Goal: Task Accomplishment & Management: Manage account settings

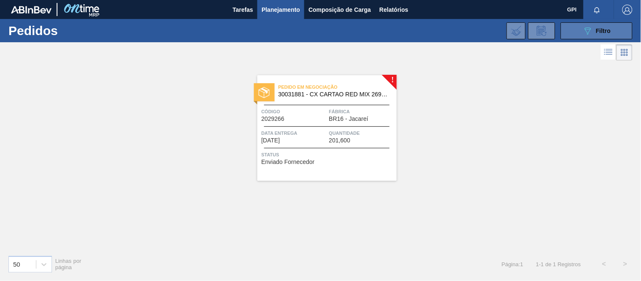
click at [563, 27] on button "089F7B8B-B2A5-4AFE-B5C0-19BA573D28AC Filtro" at bounding box center [597, 30] width 72 height 17
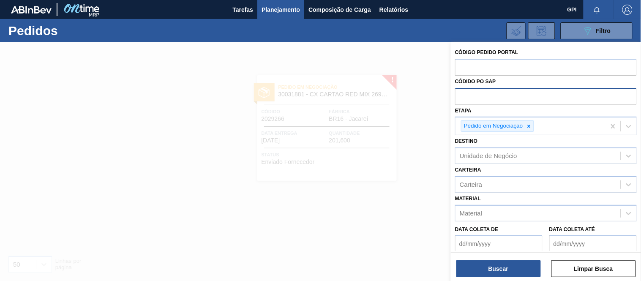
drag, startPoint x: 527, startPoint y: 128, endPoint x: 513, endPoint y: 100, distance: 30.8
click at [527, 127] on icon at bounding box center [529, 126] width 6 height 6
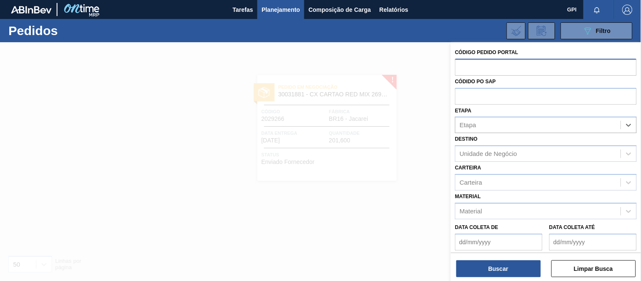
click at [492, 67] on input "text" at bounding box center [546, 67] width 182 height 16
paste input "2029266"
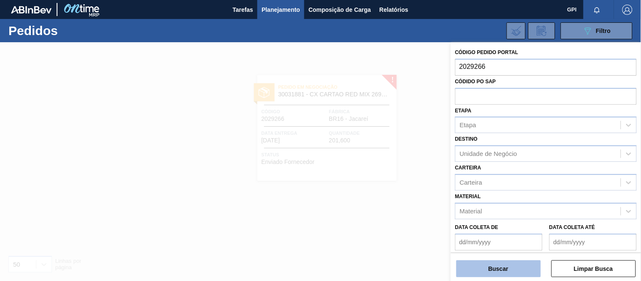
type input "2029266"
click at [510, 273] on button "Buscar" at bounding box center [499, 268] width 85 height 17
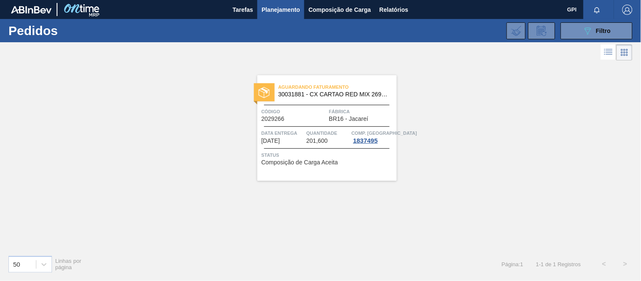
click at [298, 144] on div "Data entrega [DATE]" at bounding box center [283, 136] width 43 height 15
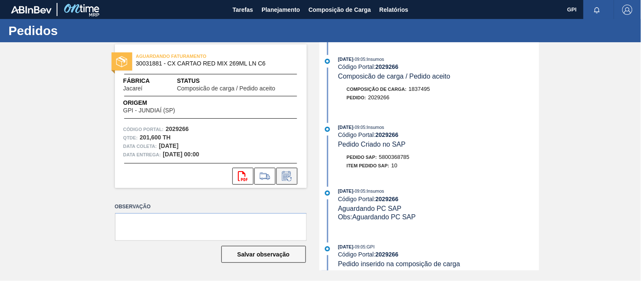
click at [290, 174] on icon at bounding box center [286, 176] width 9 height 10
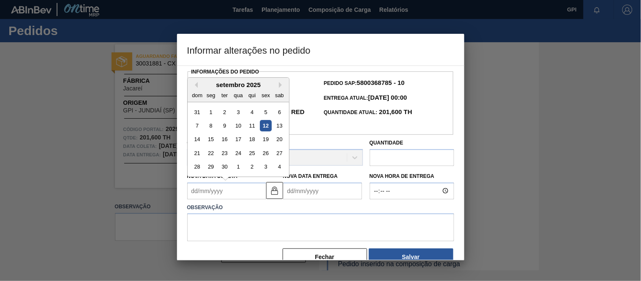
click at [253, 190] on Coleta2029266 "Nova Data Coleta" at bounding box center [226, 191] width 79 height 17
click at [281, 88] on button "Next Month" at bounding box center [282, 85] width 6 height 6
click at [204, 127] on div "5 6 7 8 9 10 11" at bounding box center [238, 126] width 96 height 14
click at [209, 127] on div "6" at bounding box center [210, 125] width 11 height 11
type Coleta2029266 "[DATE]"
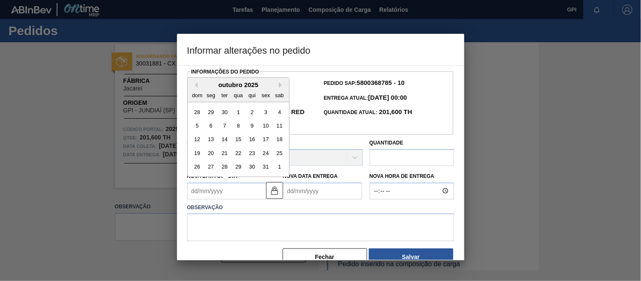
type Entrega2029266 "[DATE]"
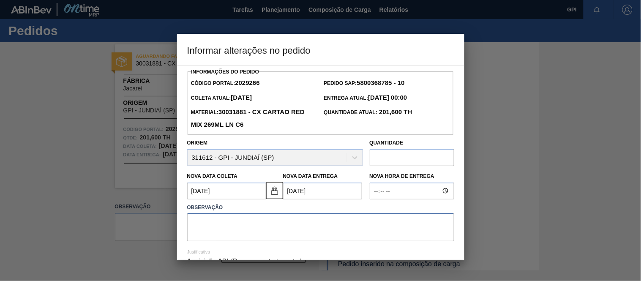
click at [214, 228] on textarea at bounding box center [320, 227] width 267 height 28
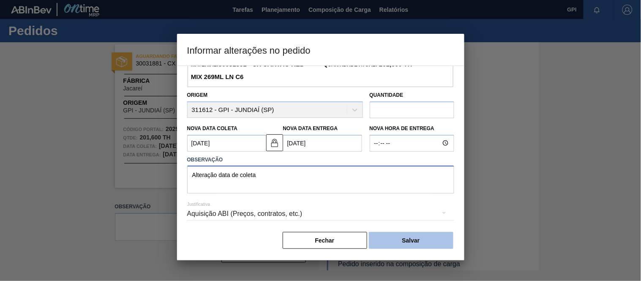
scroll to position [49, 0]
type textarea "Alteração data de coleta"
click at [413, 247] on button "Salvar" at bounding box center [411, 240] width 85 height 17
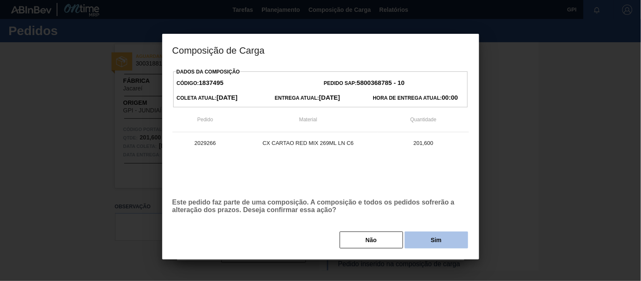
click at [437, 238] on button "Sim" at bounding box center [436, 240] width 63 height 17
